Goal: Transaction & Acquisition: Purchase product/service

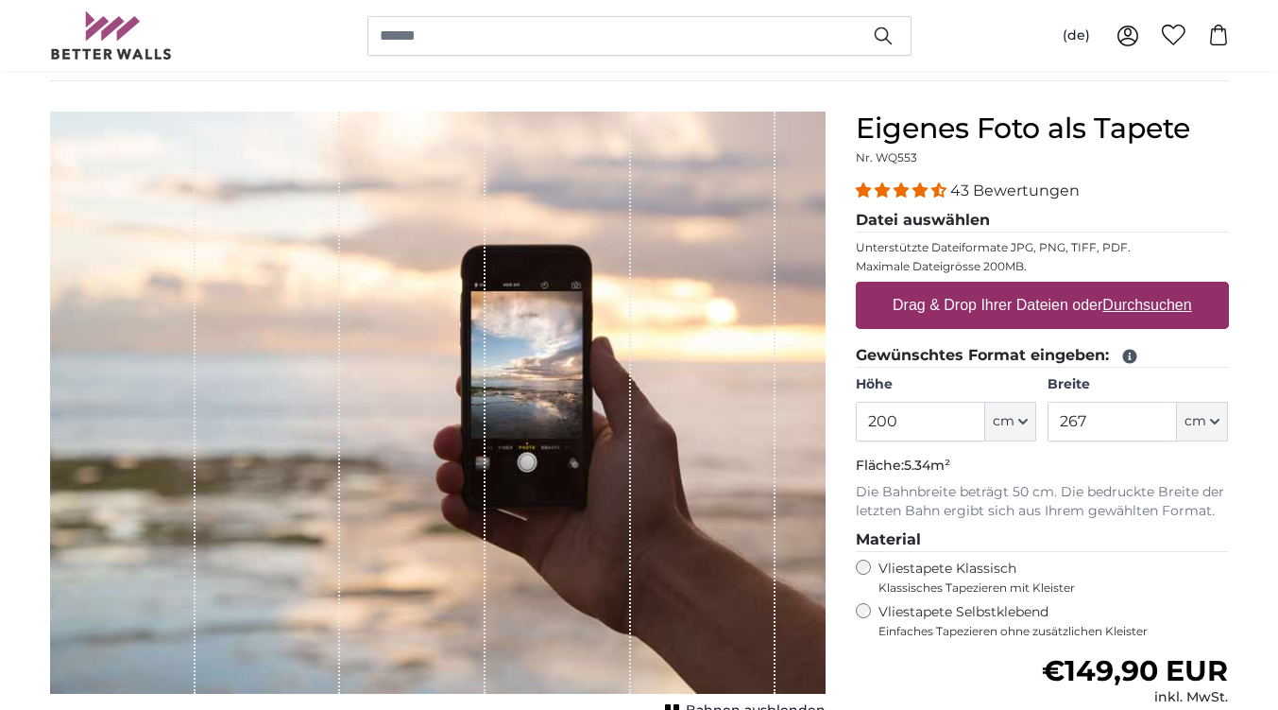
scroll to position [135, 0]
click at [1151, 296] on u "Durchsuchen" at bounding box center [1147, 304] width 89 height 16
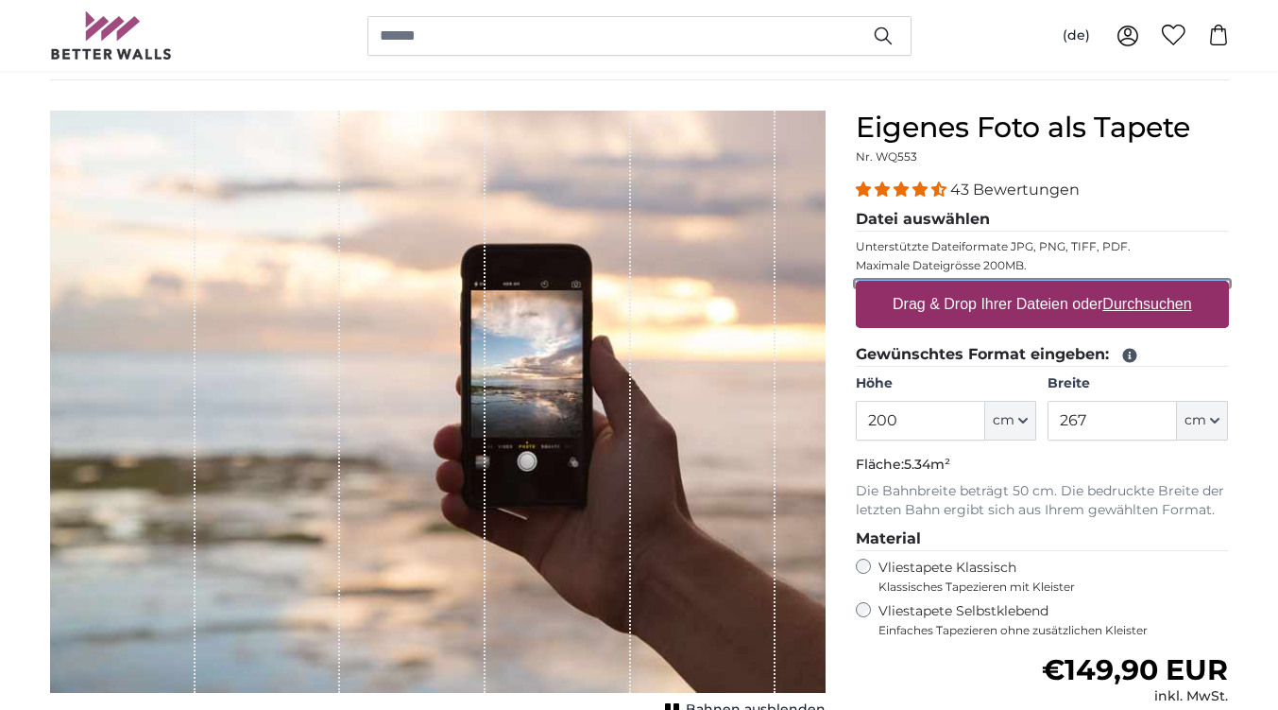
click at [1151, 286] on input "Drag & Drop Ihrer Dateien oder Durchsuchen" at bounding box center [1042, 284] width 373 height 6
type input "**********"
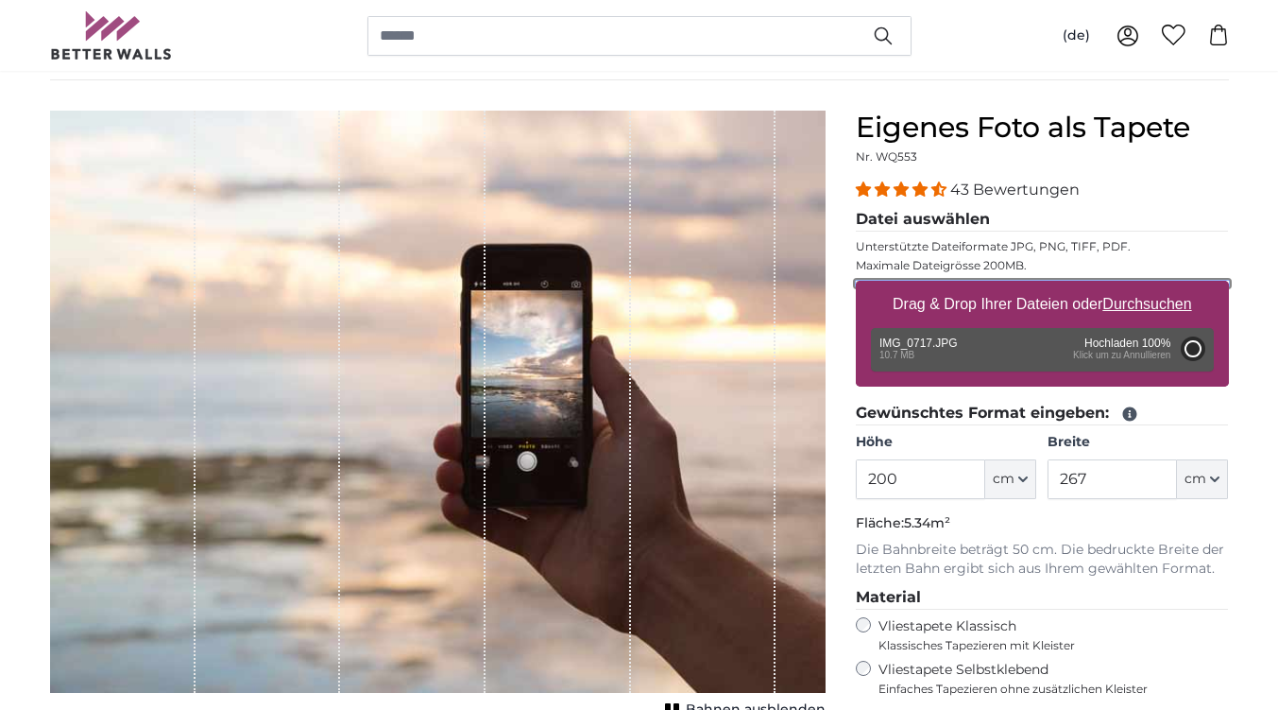
type input "300"
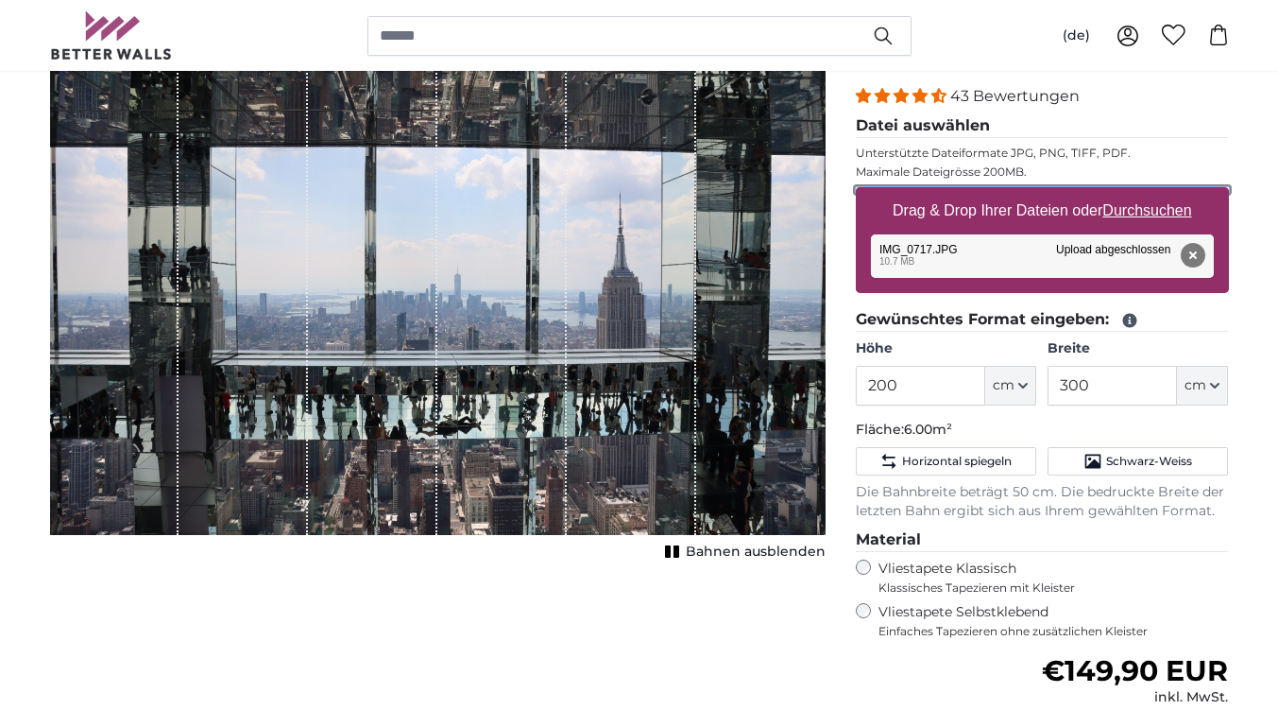
scroll to position [230, 0]
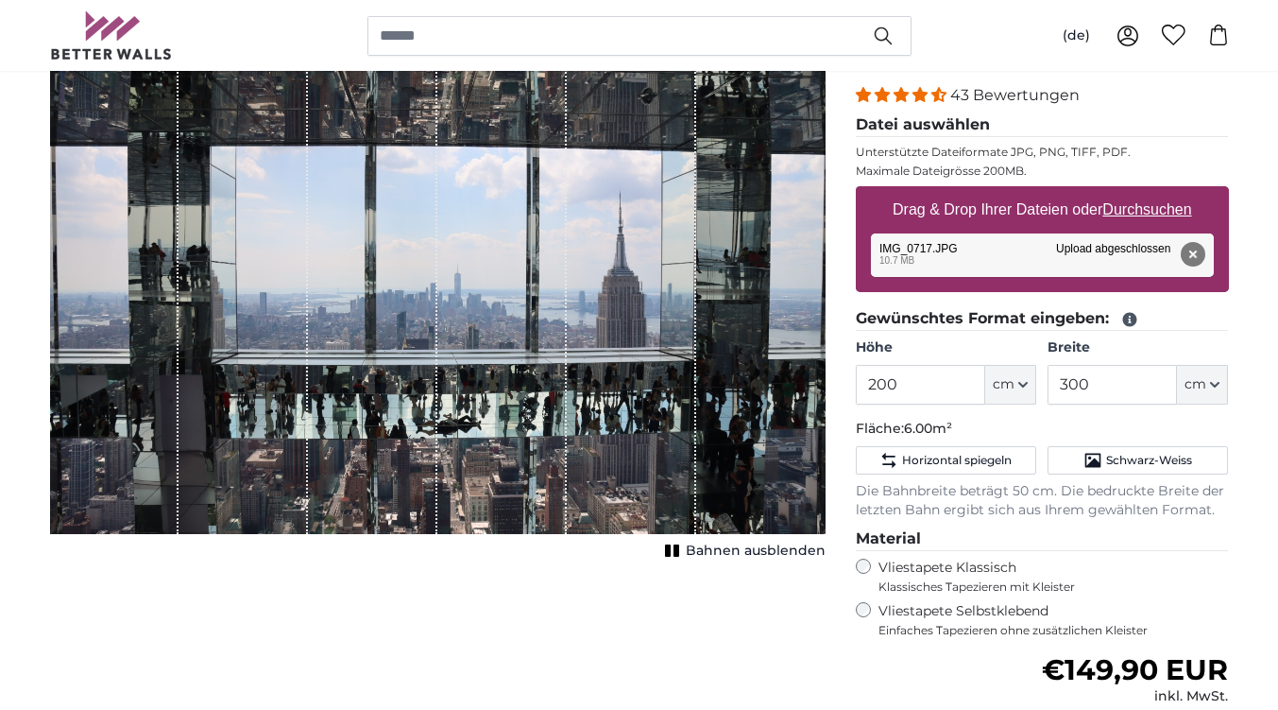
drag, startPoint x: 611, startPoint y: 434, endPoint x: 588, endPoint y: 452, distance: 29.7
click at [588, 452] on div "1 of 1" at bounding box center [631, 275] width 129 height 518
click at [1193, 248] on button "Entfernen" at bounding box center [1192, 254] width 25 height 25
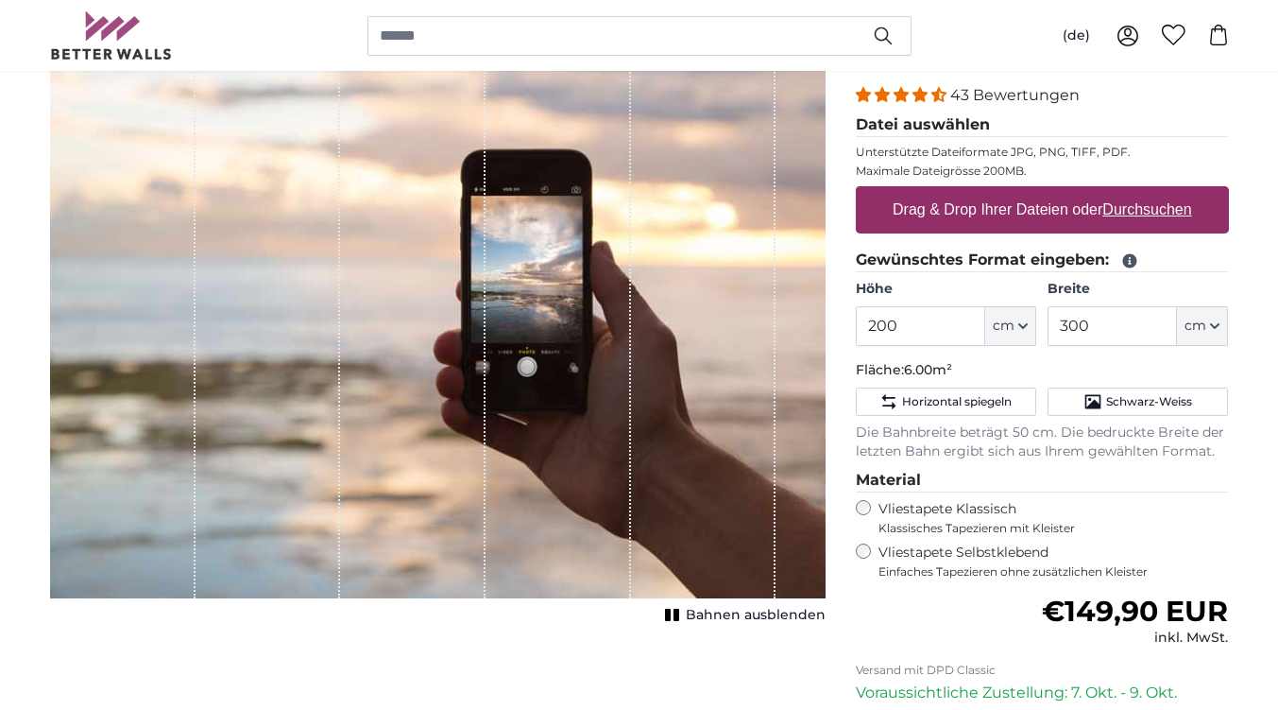
click at [1156, 208] on u "Durchsuchen" at bounding box center [1147, 209] width 89 height 16
click at [1156, 192] on input "Drag & Drop Ihrer Dateien oder Durchsuchen" at bounding box center [1042, 189] width 373 height 6
type input "**********"
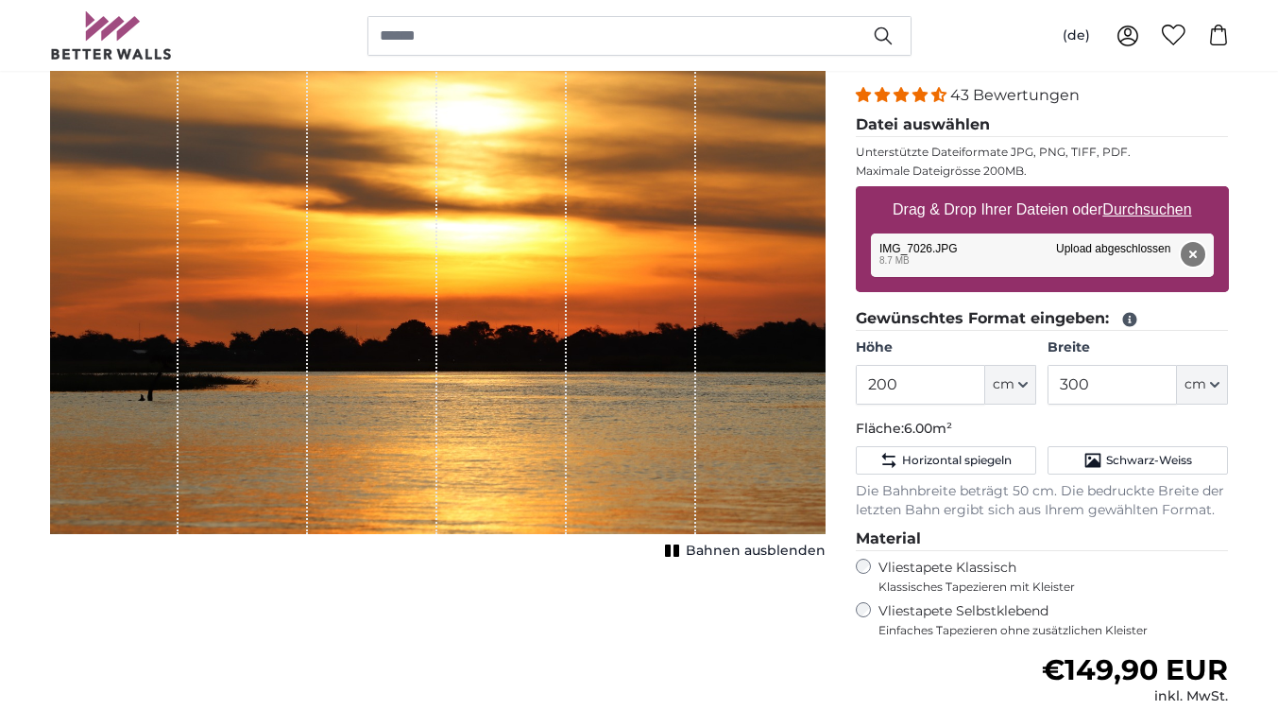
click at [1194, 260] on button "Entfernen" at bounding box center [1192, 254] width 25 height 25
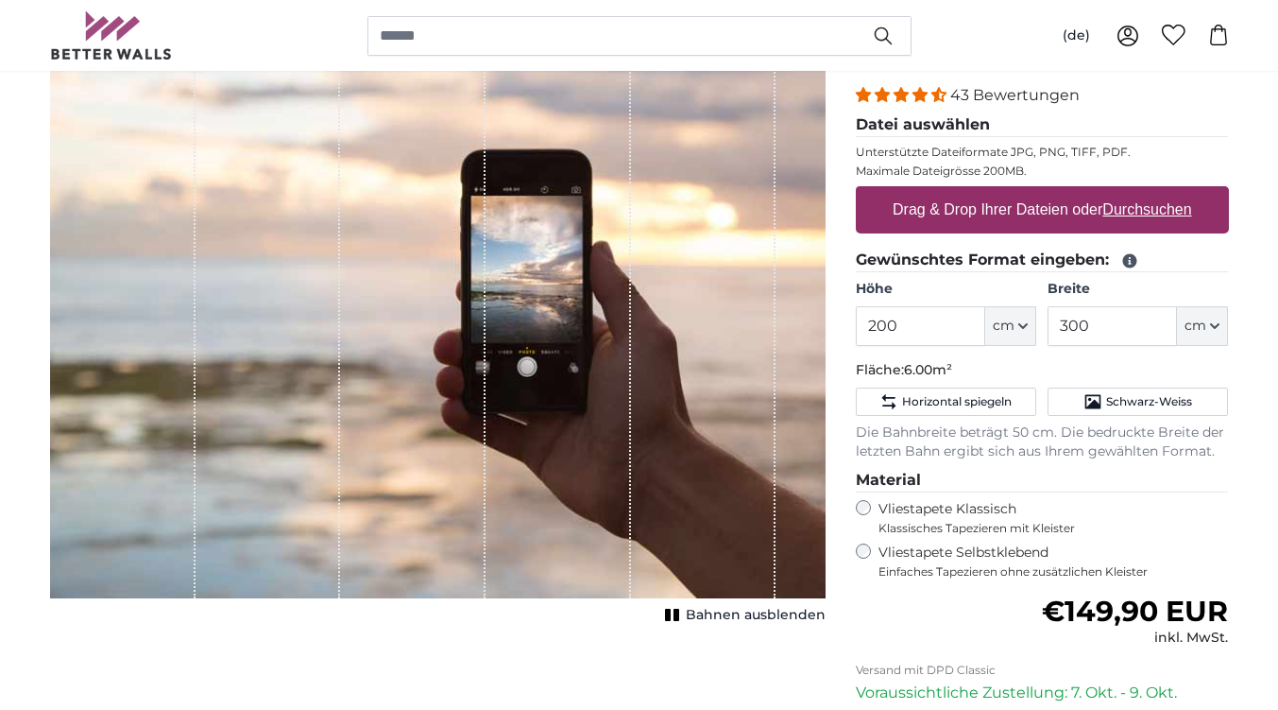
click at [1147, 216] on u "Durchsuchen" at bounding box center [1147, 209] width 89 height 16
click at [1147, 192] on input "Drag & Drop Ihrer Dateien oder Durchsuchen" at bounding box center [1042, 189] width 373 height 6
type input "**********"
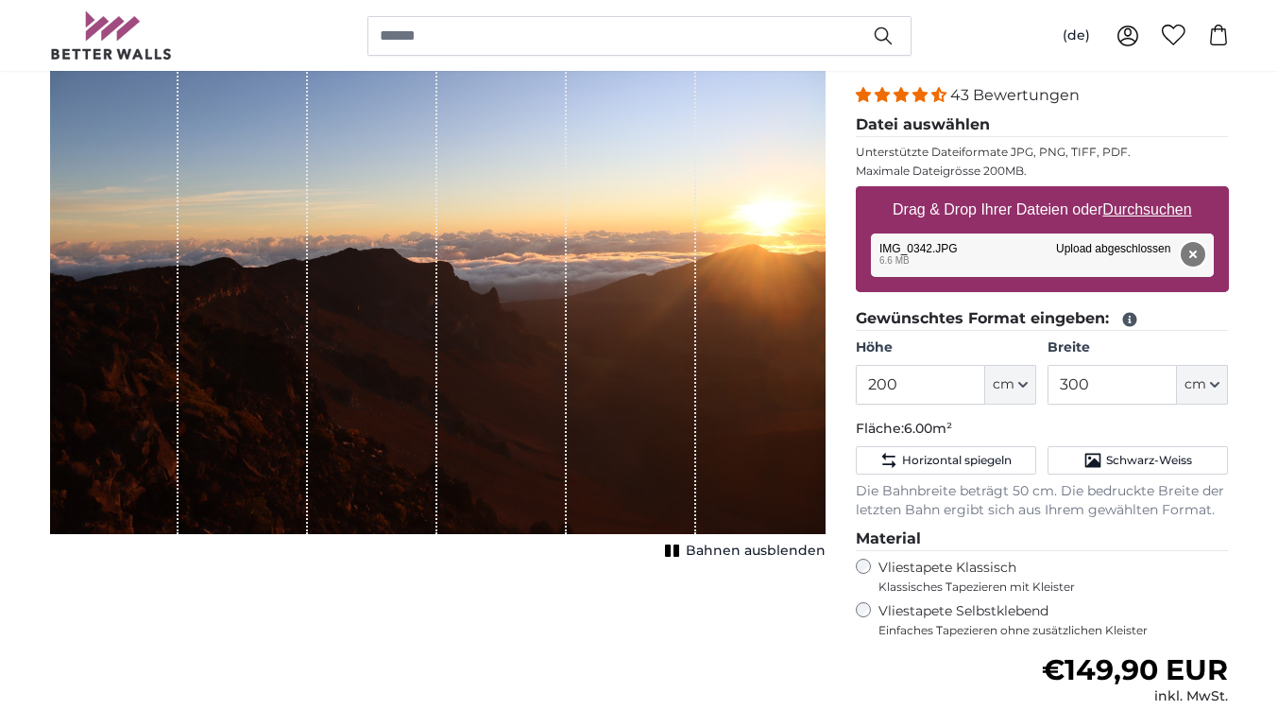
click at [1187, 258] on button "Entfernen" at bounding box center [1192, 254] width 25 height 25
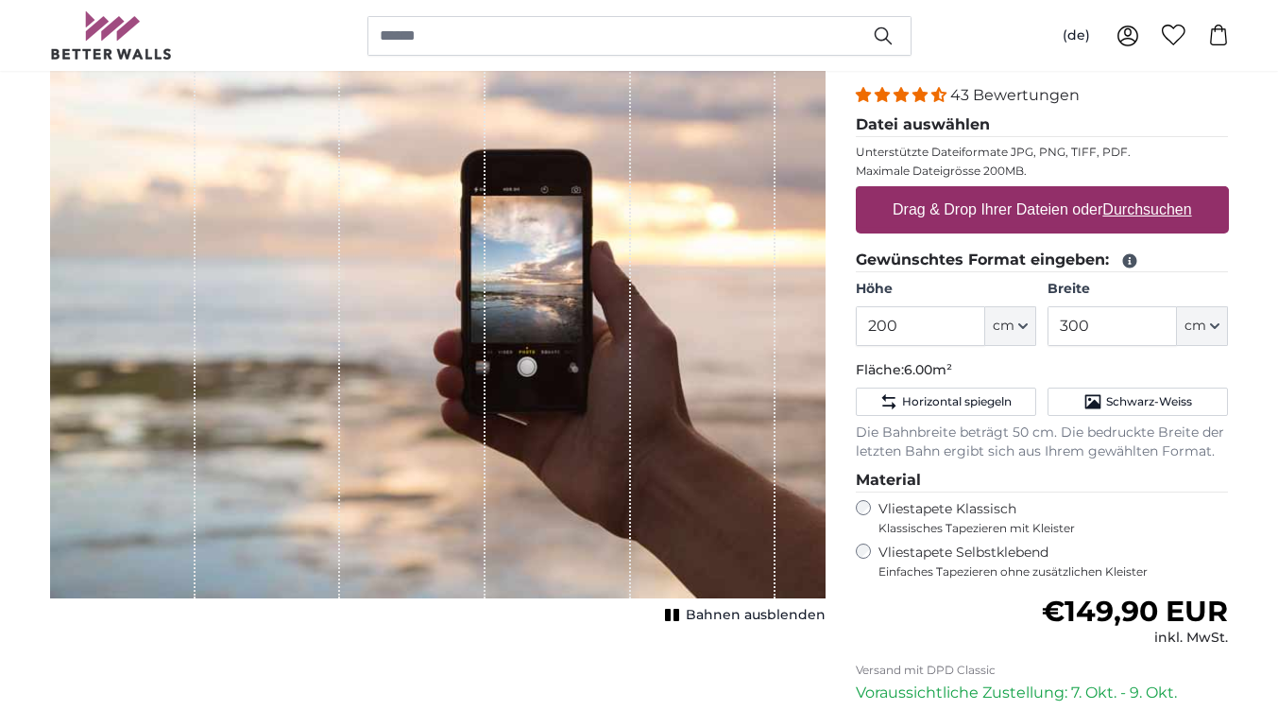
click at [1134, 210] on u "Durchsuchen" at bounding box center [1147, 209] width 89 height 16
click at [1134, 192] on input "Drag & Drop Ihrer Dateien oder Durchsuchen" at bounding box center [1042, 189] width 373 height 6
type input "**********"
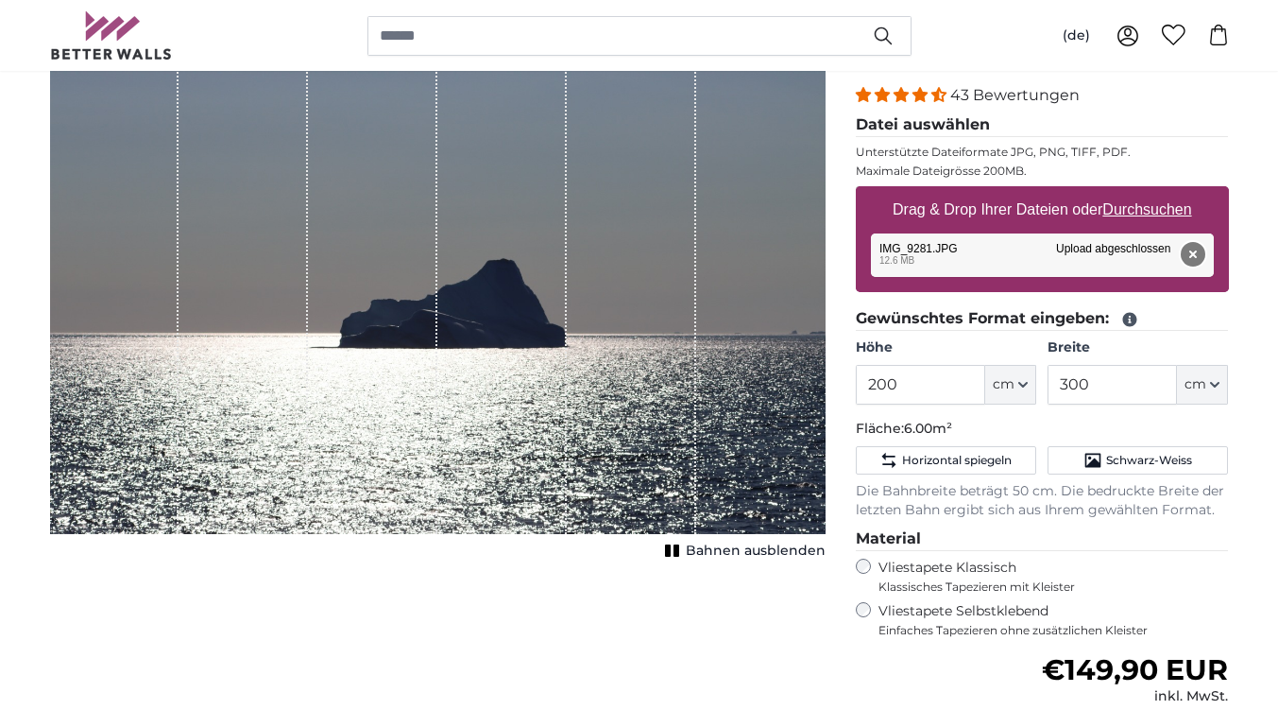
click at [1200, 254] on button "Entfernen" at bounding box center [1192, 254] width 25 height 25
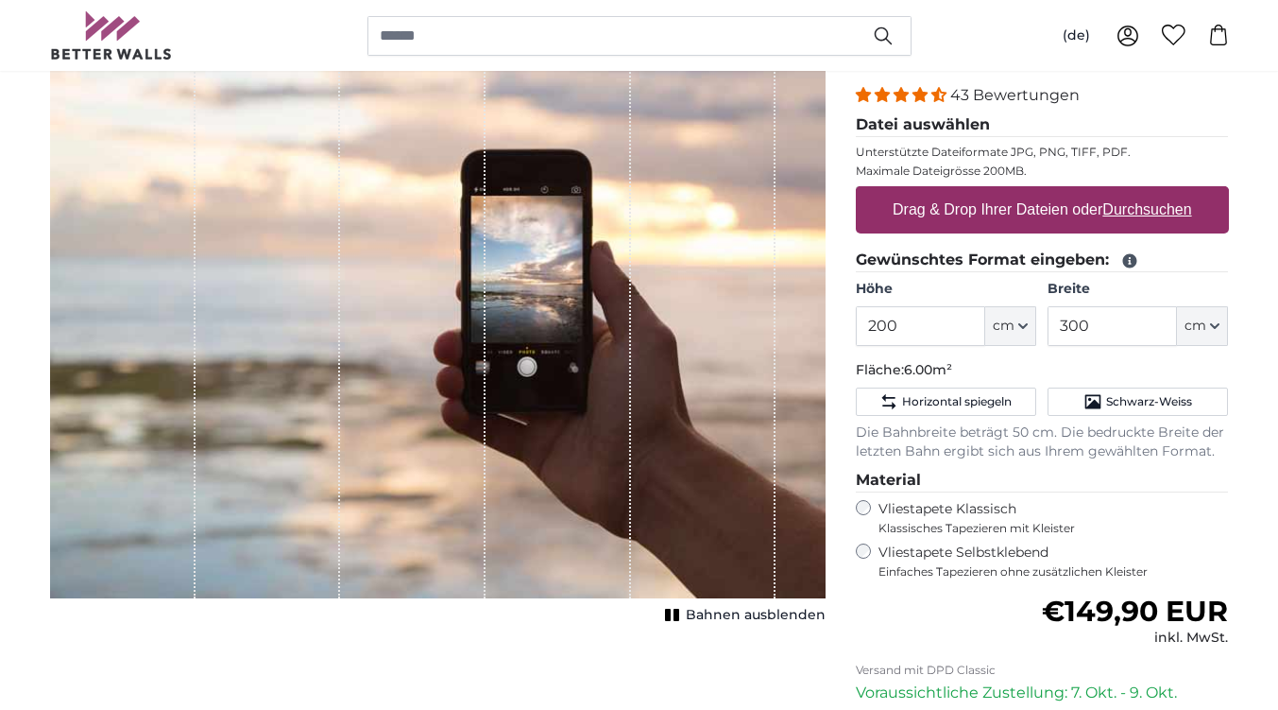
click at [1160, 221] on label "Drag & Drop Ihrer Dateien oder Durchsuchen" at bounding box center [1042, 210] width 315 height 38
click at [1160, 192] on input "Drag & Drop Ihrer Dateien oder Durchsuchen" at bounding box center [1042, 189] width 373 height 6
type input "**********"
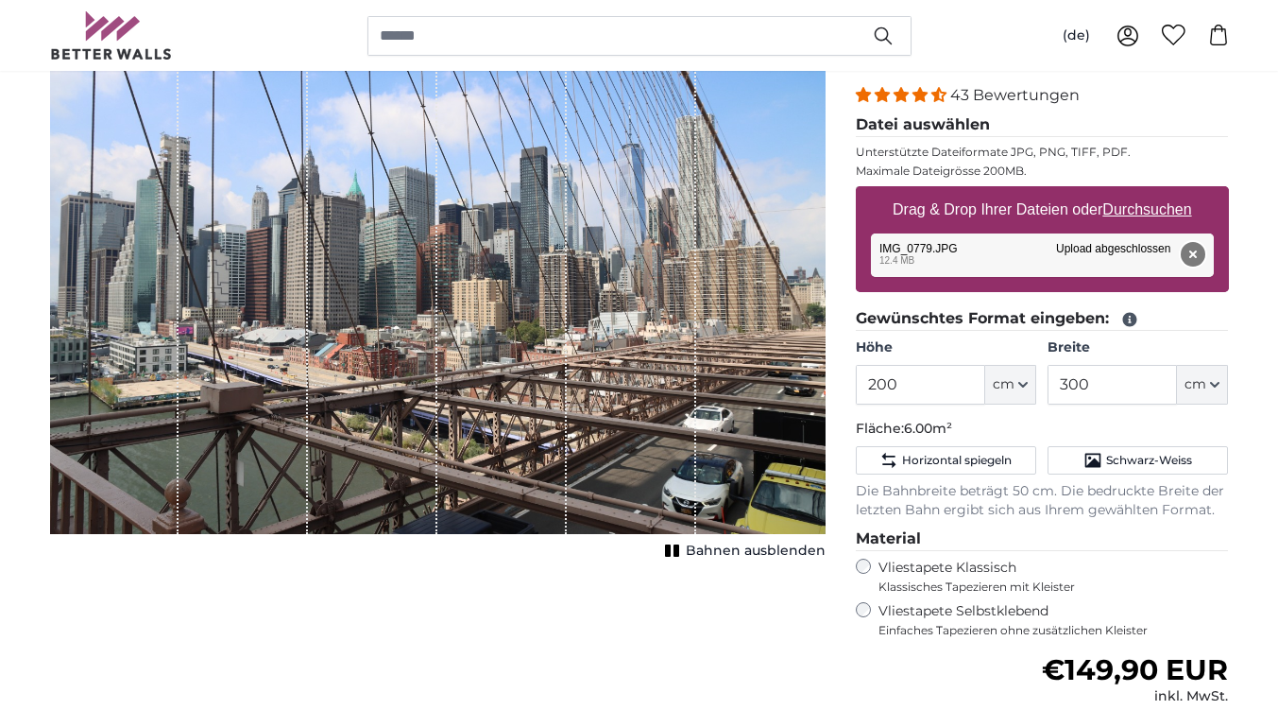
click at [1200, 251] on button "Entfernen" at bounding box center [1192, 254] width 25 height 25
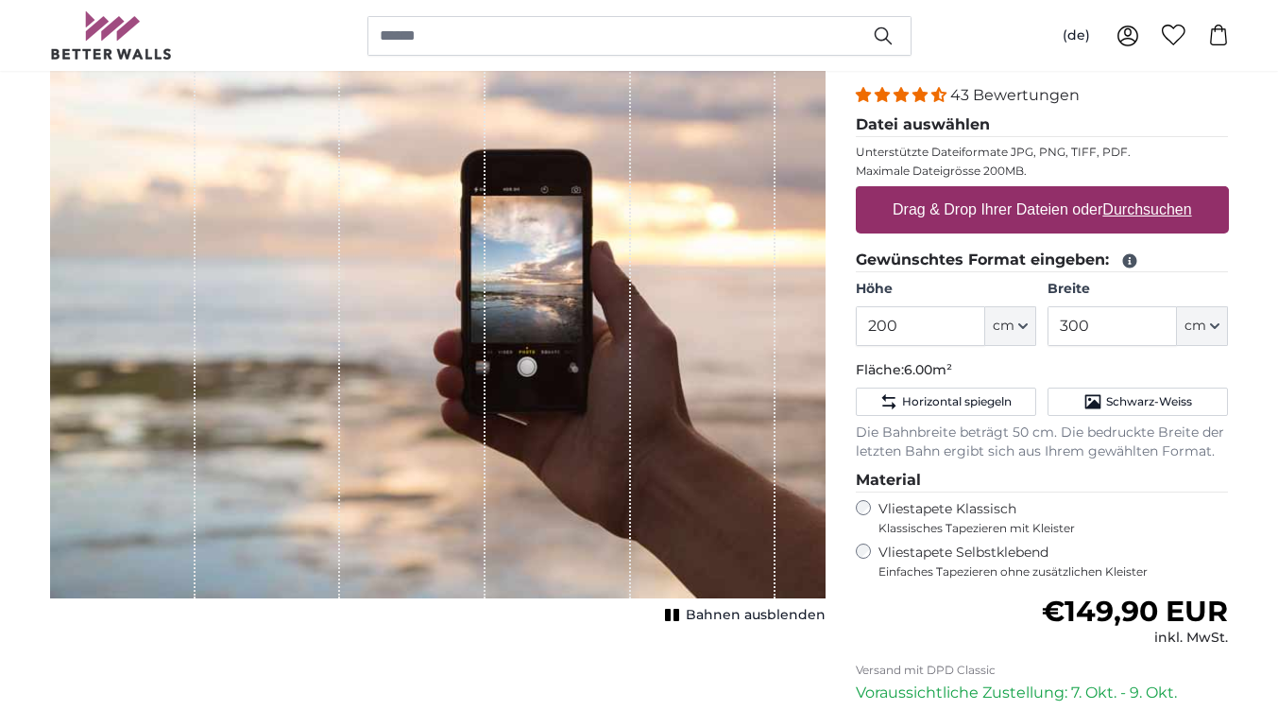
click at [1151, 214] on u "Durchsuchen" at bounding box center [1147, 209] width 89 height 16
click at [1151, 192] on input "Drag & Drop Ihrer Dateien oder Durchsuchen" at bounding box center [1042, 189] width 373 height 6
type input "**********"
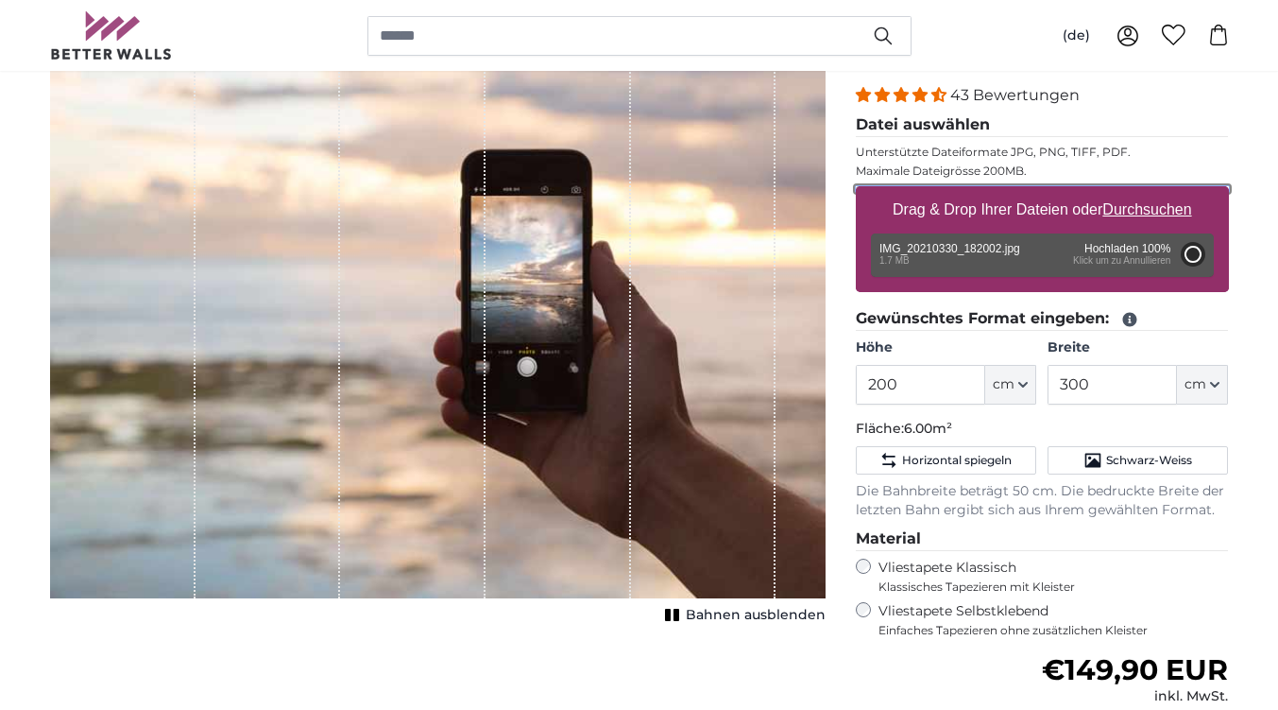
type input "92"
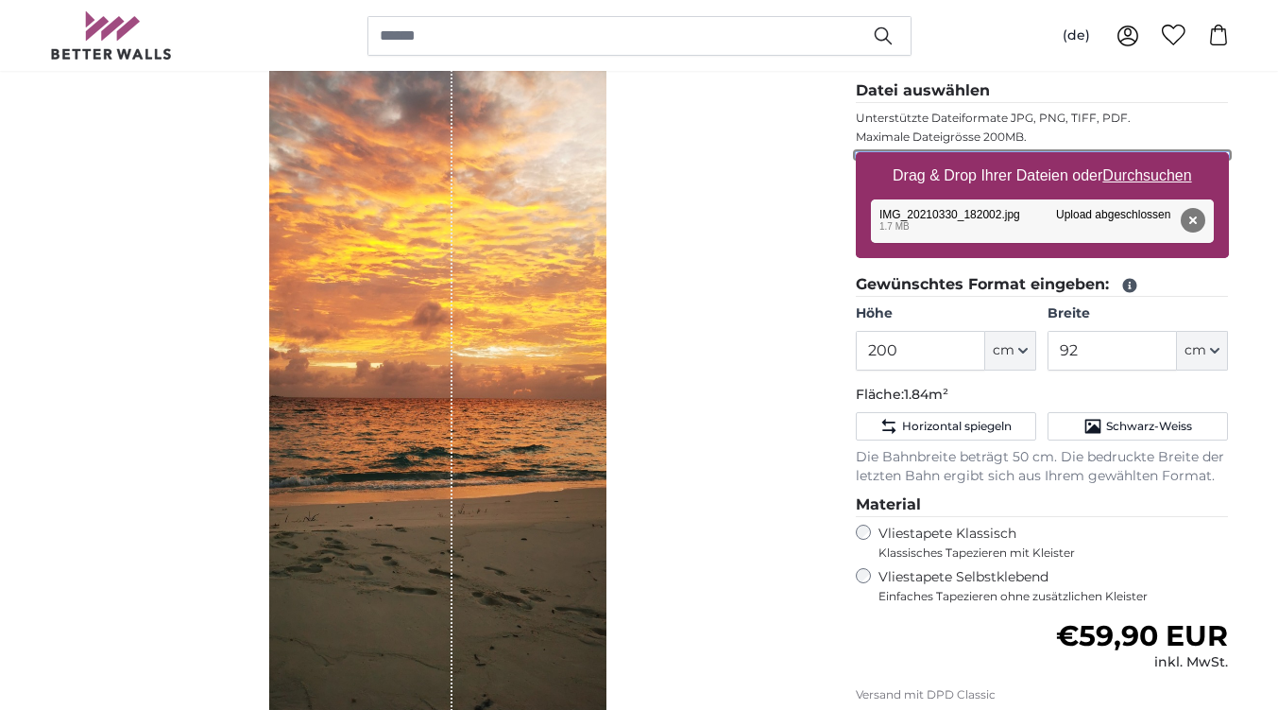
scroll to position [263, 0]
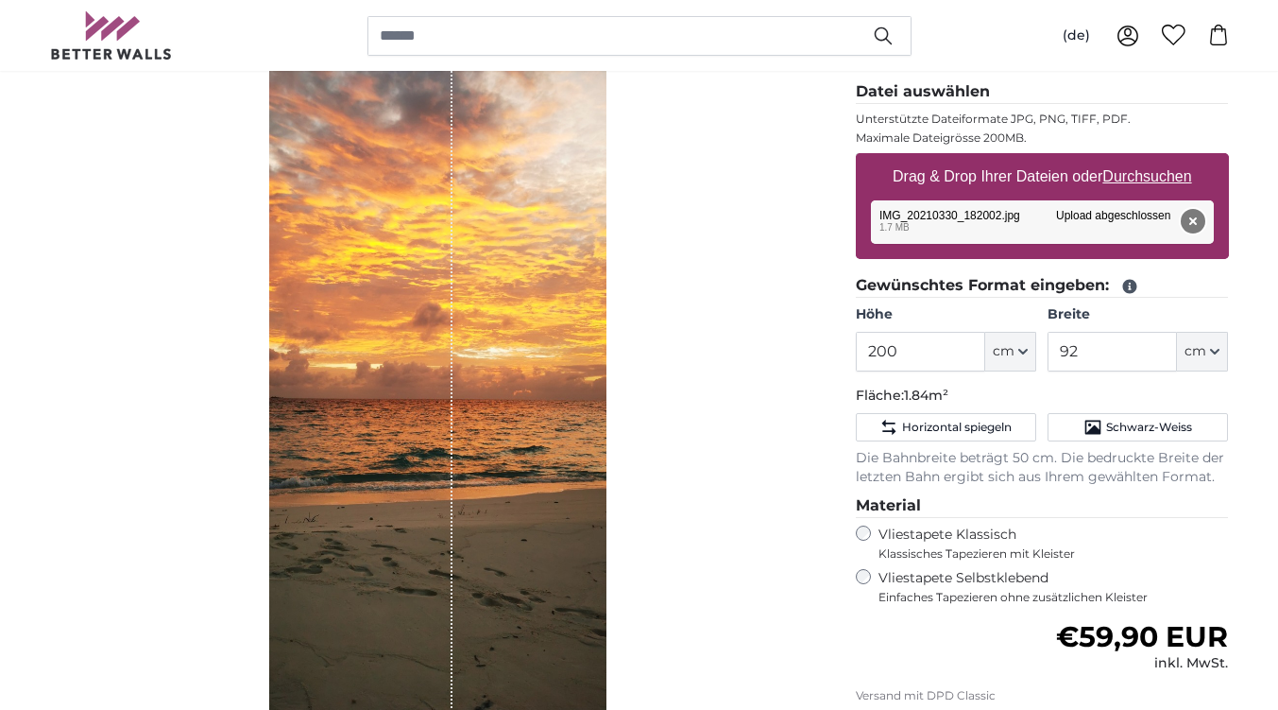
click at [1200, 218] on button "Entfernen" at bounding box center [1192, 221] width 25 height 25
